Goal: Task Accomplishment & Management: Use online tool/utility

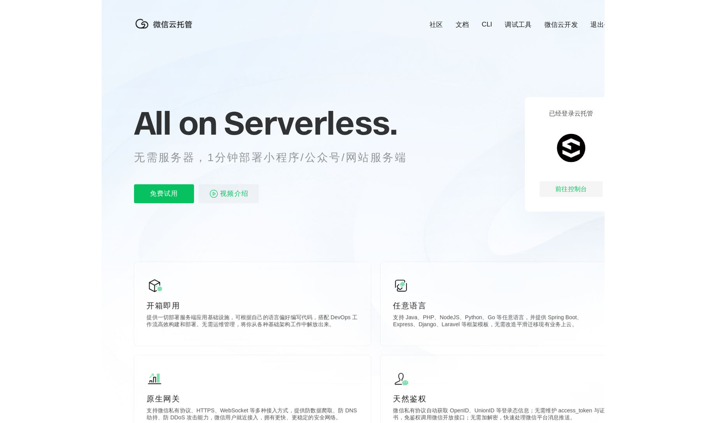
scroll to position [0, 1384]
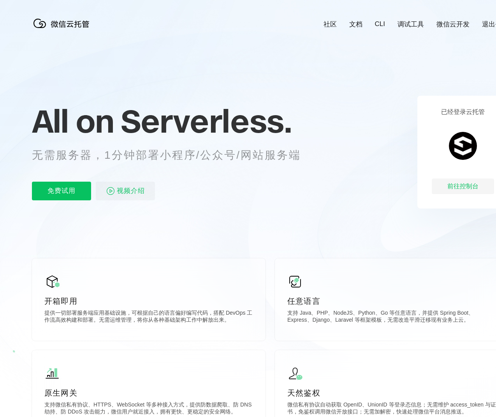
click at [385, 25] on link "CLI" at bounding box center [380, 24] width 10 height 8
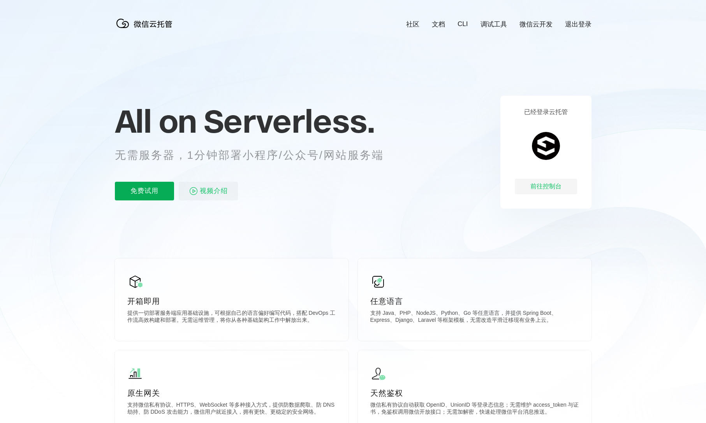
click at [165, 193] on p "免费试用" at bounding box center [144, 191] width 59 height 19
click at [150, 196] on p "免费试用" at bounding box center [144, 191] width 59 height 19
click at [496, 26] on link "微信云开发" at bounding box center [535, 24] width 33 height 9
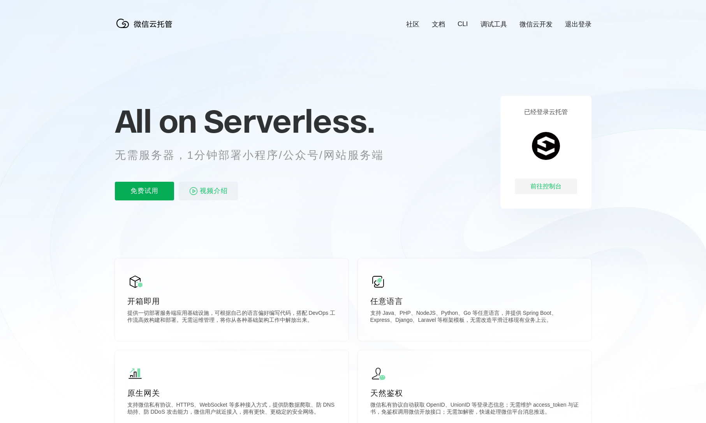
click at [144, 196] on p "免费试用" at bounding box center [144, 191] width 59 height 19
